Goal: Find contact information: Find contact information

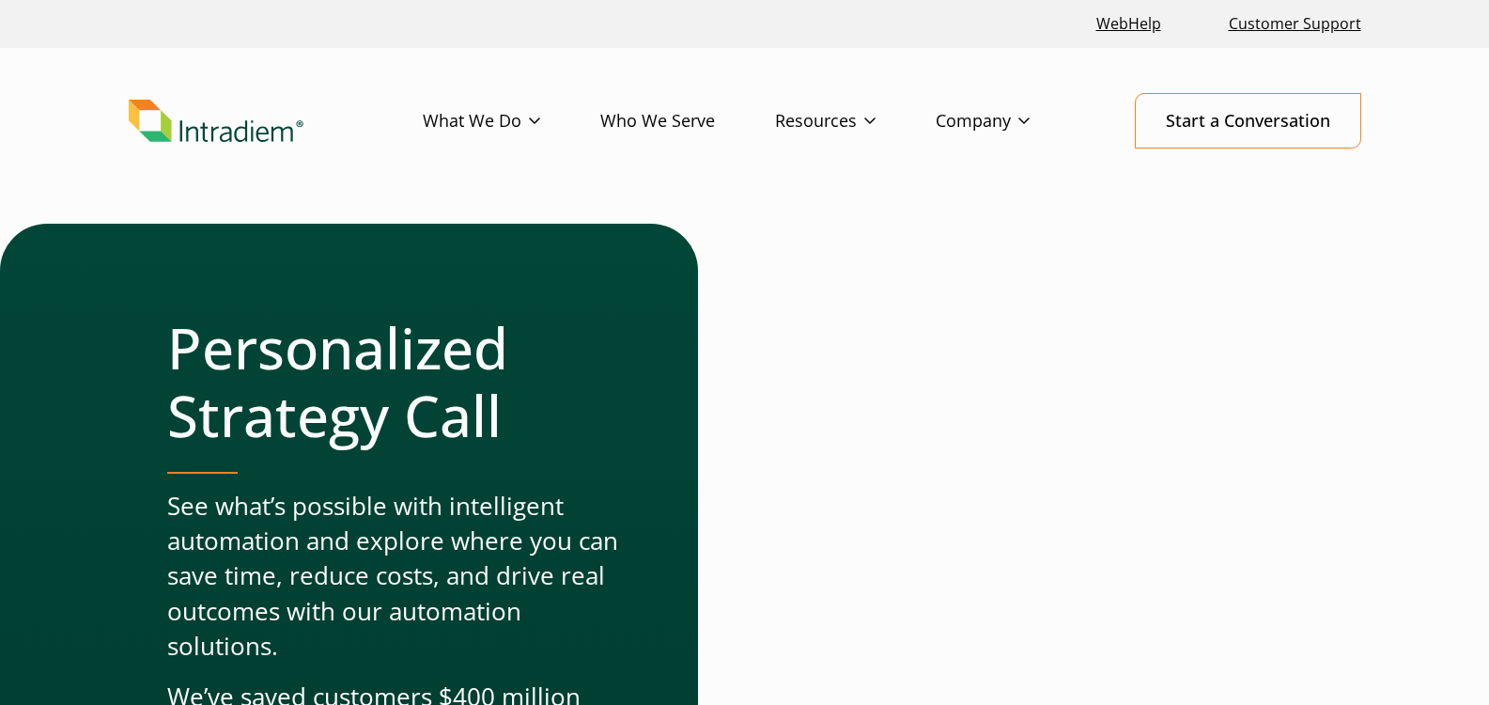
click at [248, 132] on img "Link to homepage of Intradiem" at bounding box center [216, 121] width 175 height 43
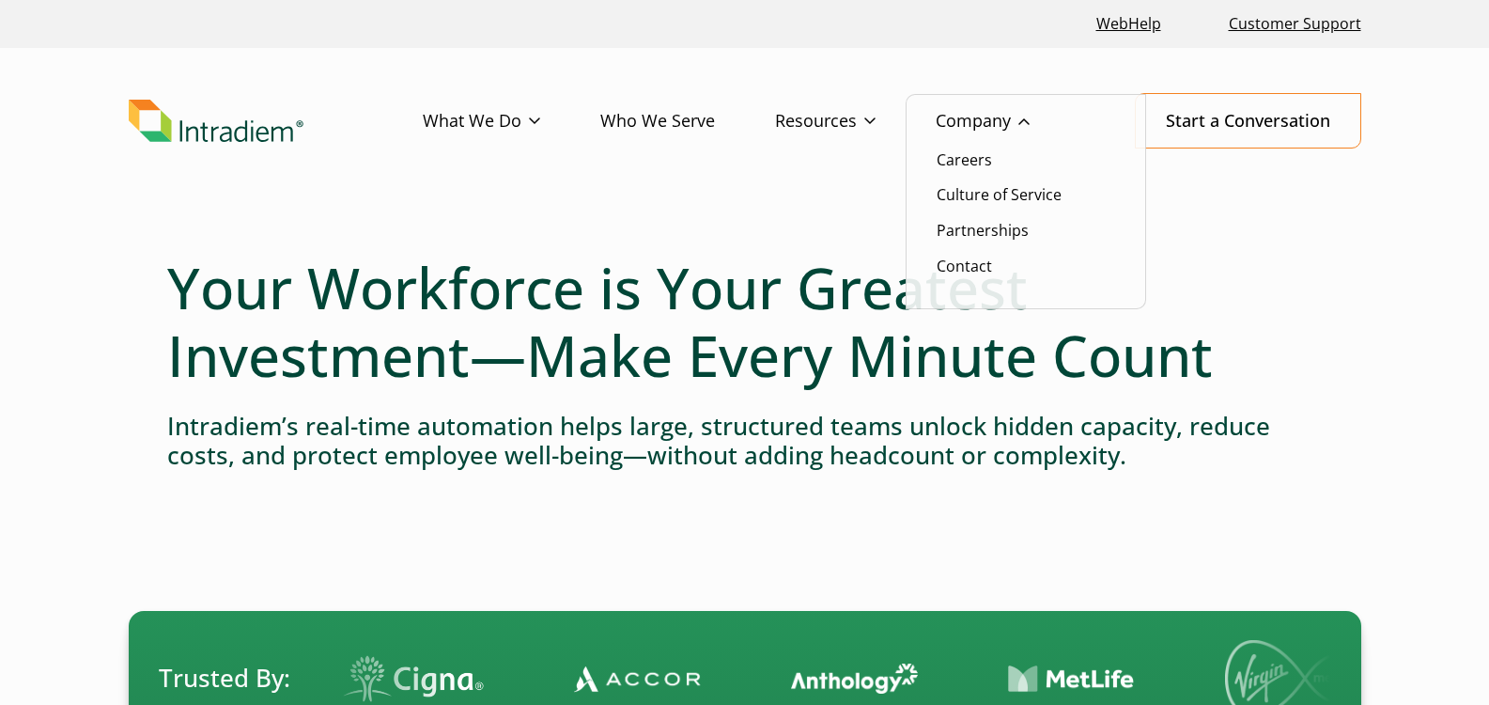
click at [1011, 112] on link "Company" at bounding box center [1013, 121] width 154 height 54
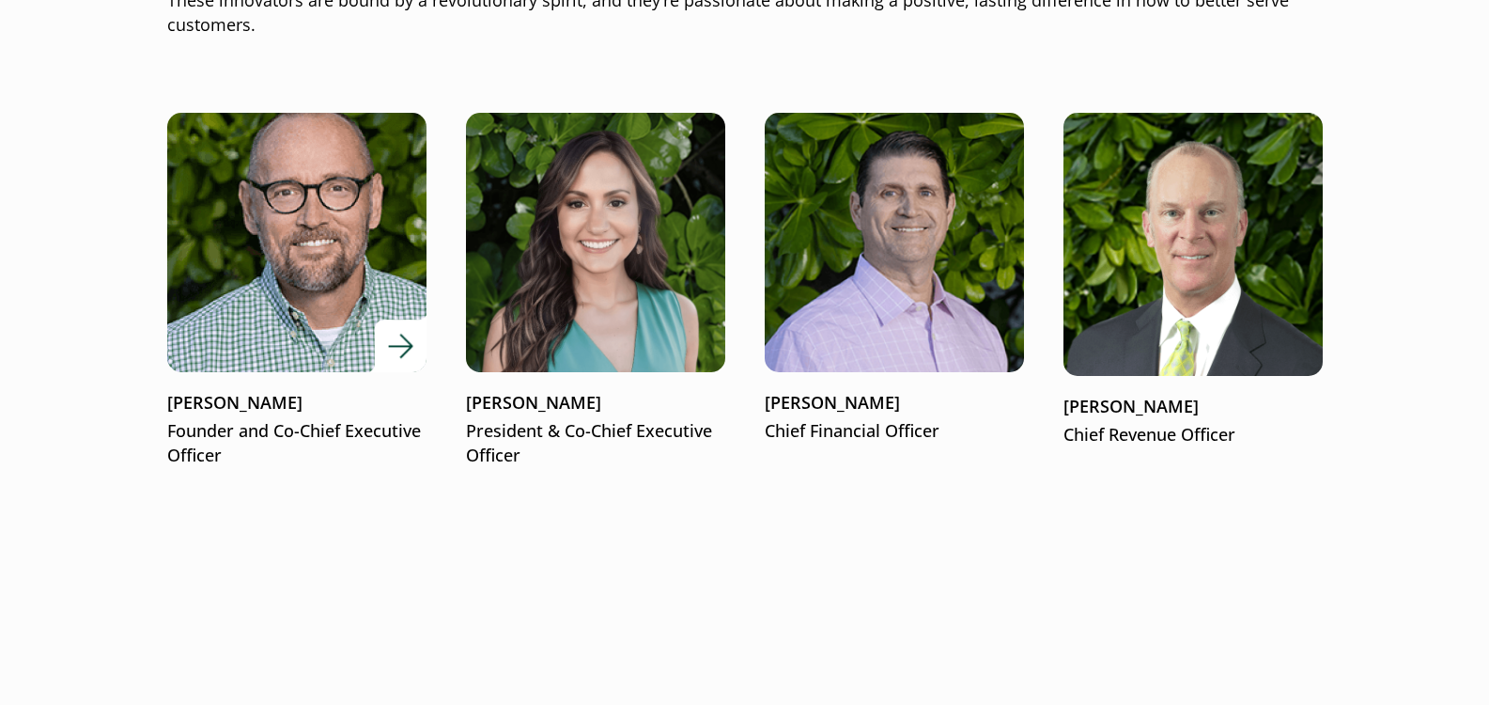
scroll to position [2443, 0]
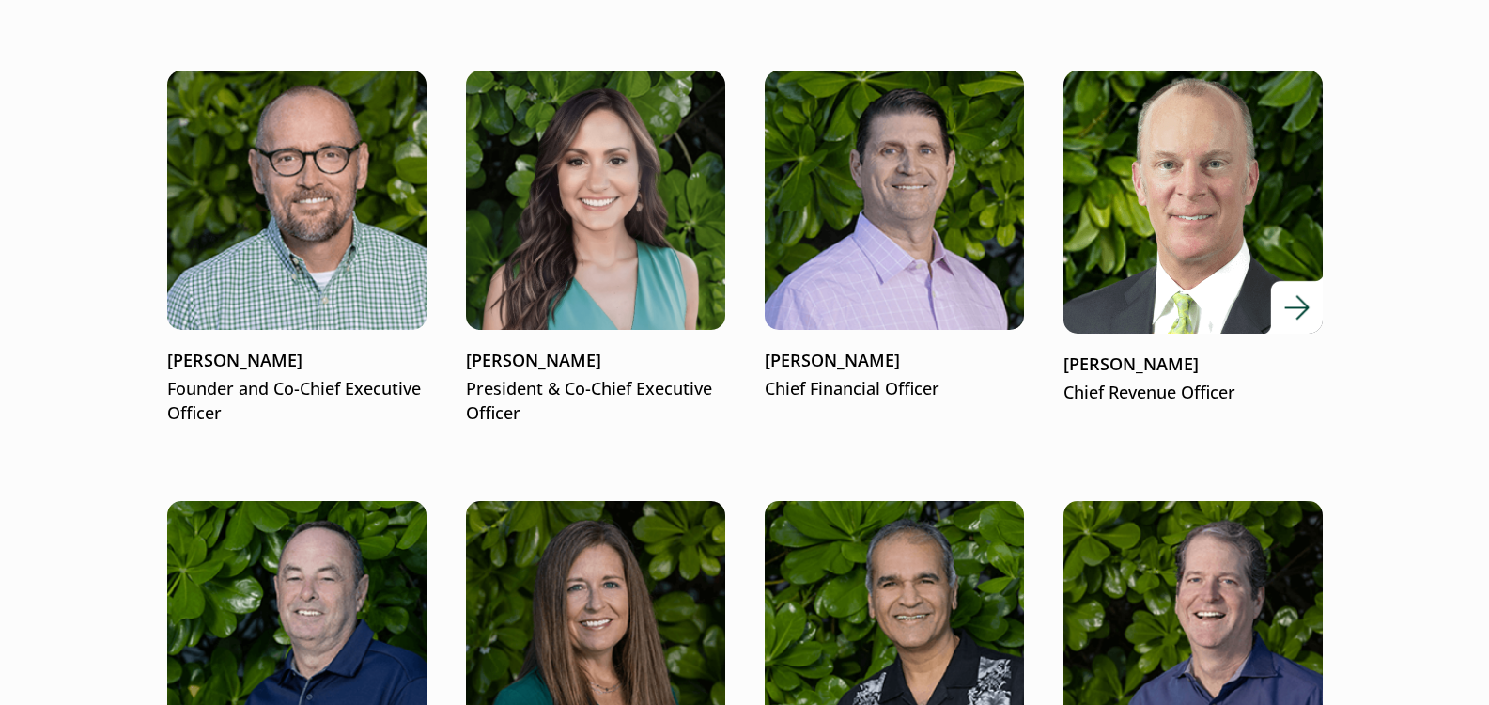
click at [1182, 396] on p "Chief Revenue Officer" at bounding box center [1192, 392] width 259 height 24
